Goal: Transaction & Acquisition: Purchase product/service

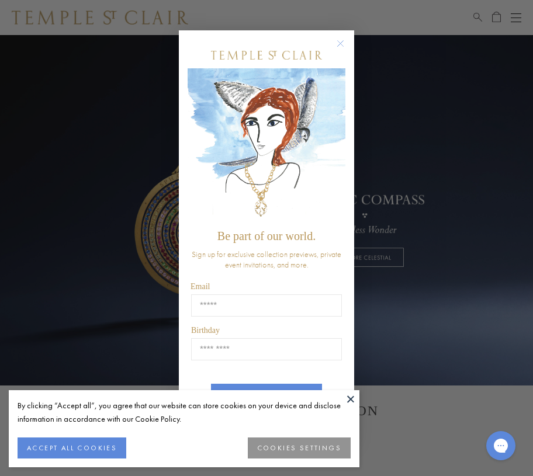
click at [340, 44] on circle "Close dialog" at bounding box center [341, 43] width 14 height 14
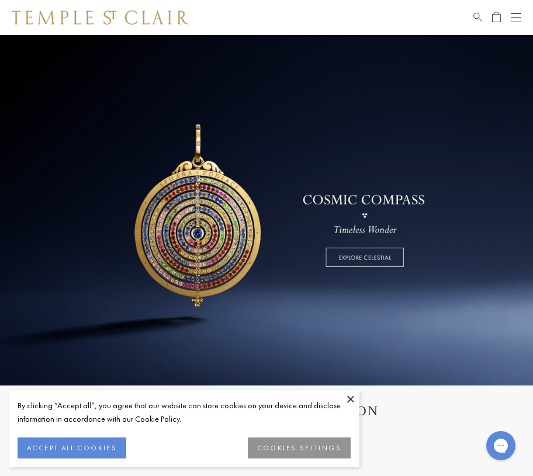
click at [518, 20] on button "Open navigation" at bounding box center [516, 18] width 11 height 14
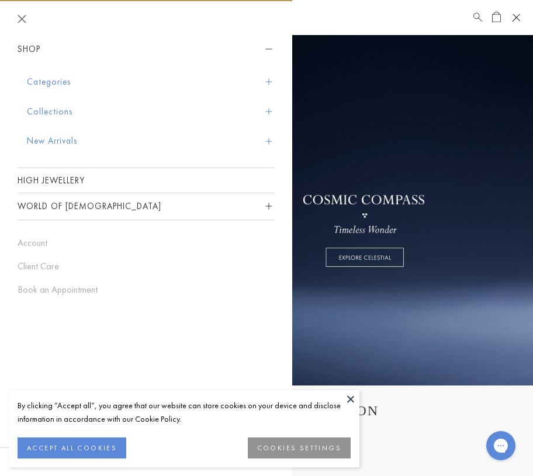
click at [475, 12] on span "Search" at bounding box center [477, 16] width 9 height 10
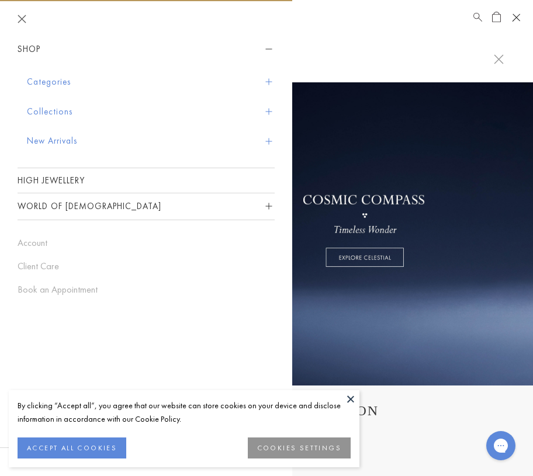
click at [452, 60] on input "search" at bounding box center [273, 58] width 441 height 13
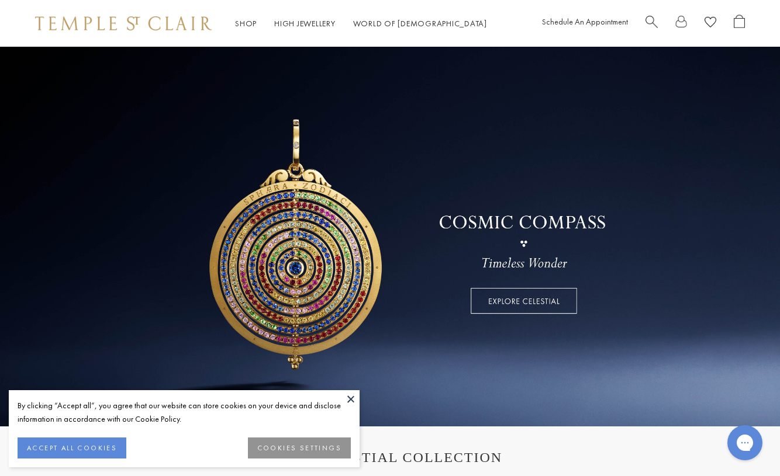
click at [640, 19] on div "Schedule An Appointment" at bounding box center [643, 24] width 203 height 18
click at [649, 19] on span "Search" at bounding box center [651, 21] width 12 height 12
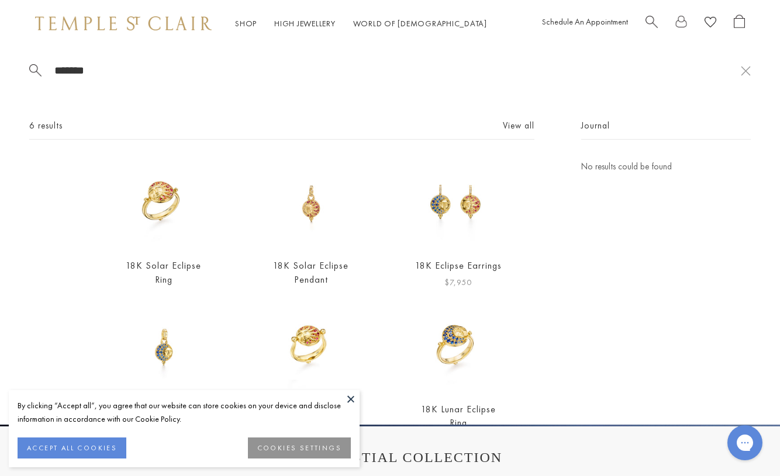
type input "*******"
click at [462, 202] on img at bounding box center [458, 204] width 89 height 89
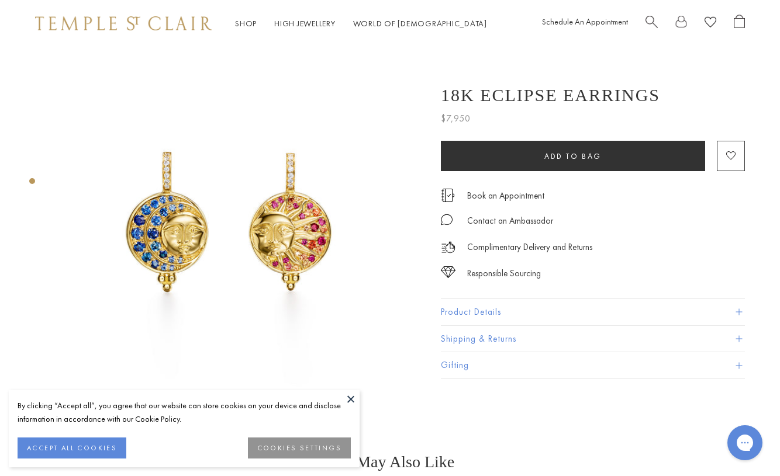
click at [344, 387] on img at bounding box center [240, 229] width 365 height 365
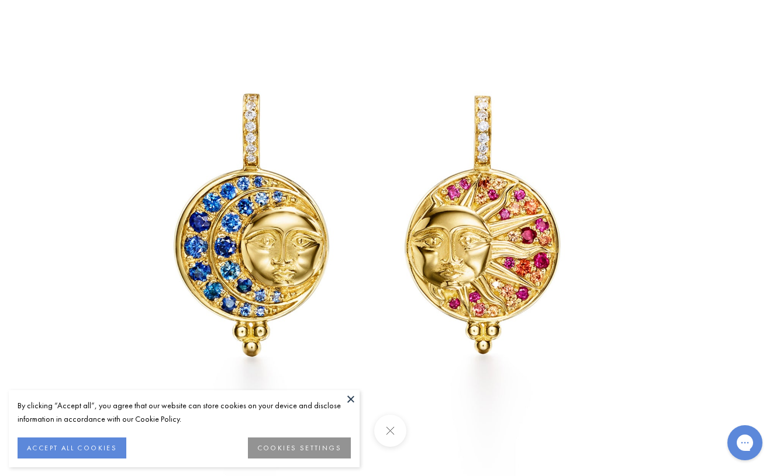
click at [350, 400] on button at bounding box center [351, 399] width 18 height 18
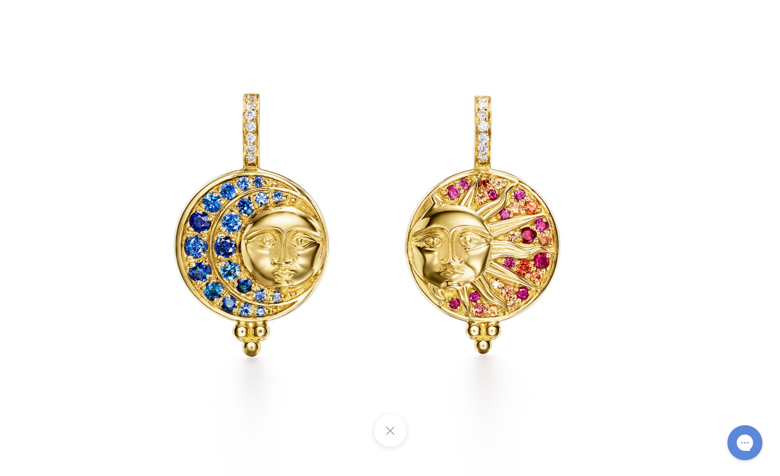
click at [392, 434] on button at bounding box center [389, 431] width 32 height 32
